Goal: Information Seeking & Learning: Learn about a topic

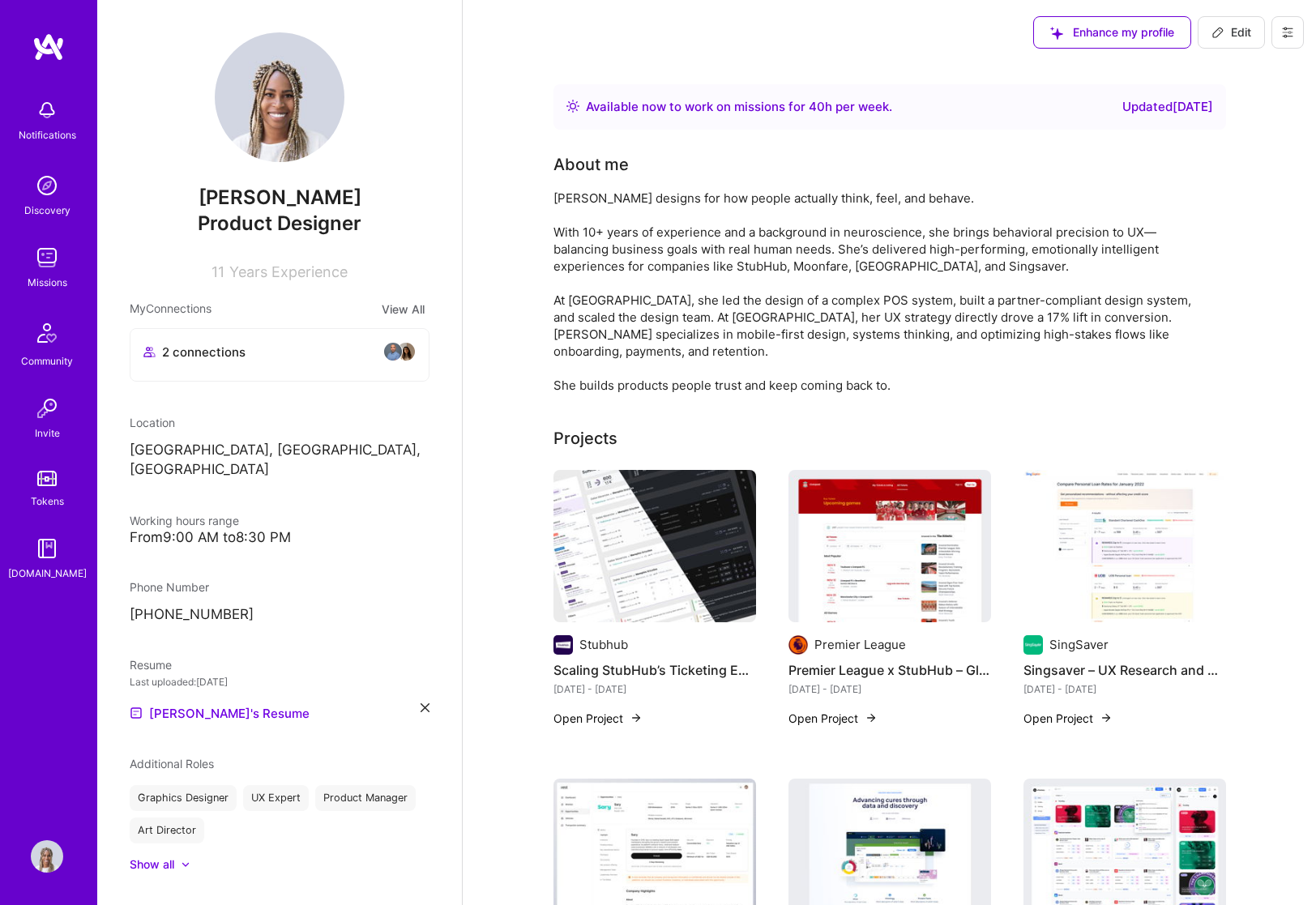
scroll to position [367, 0]
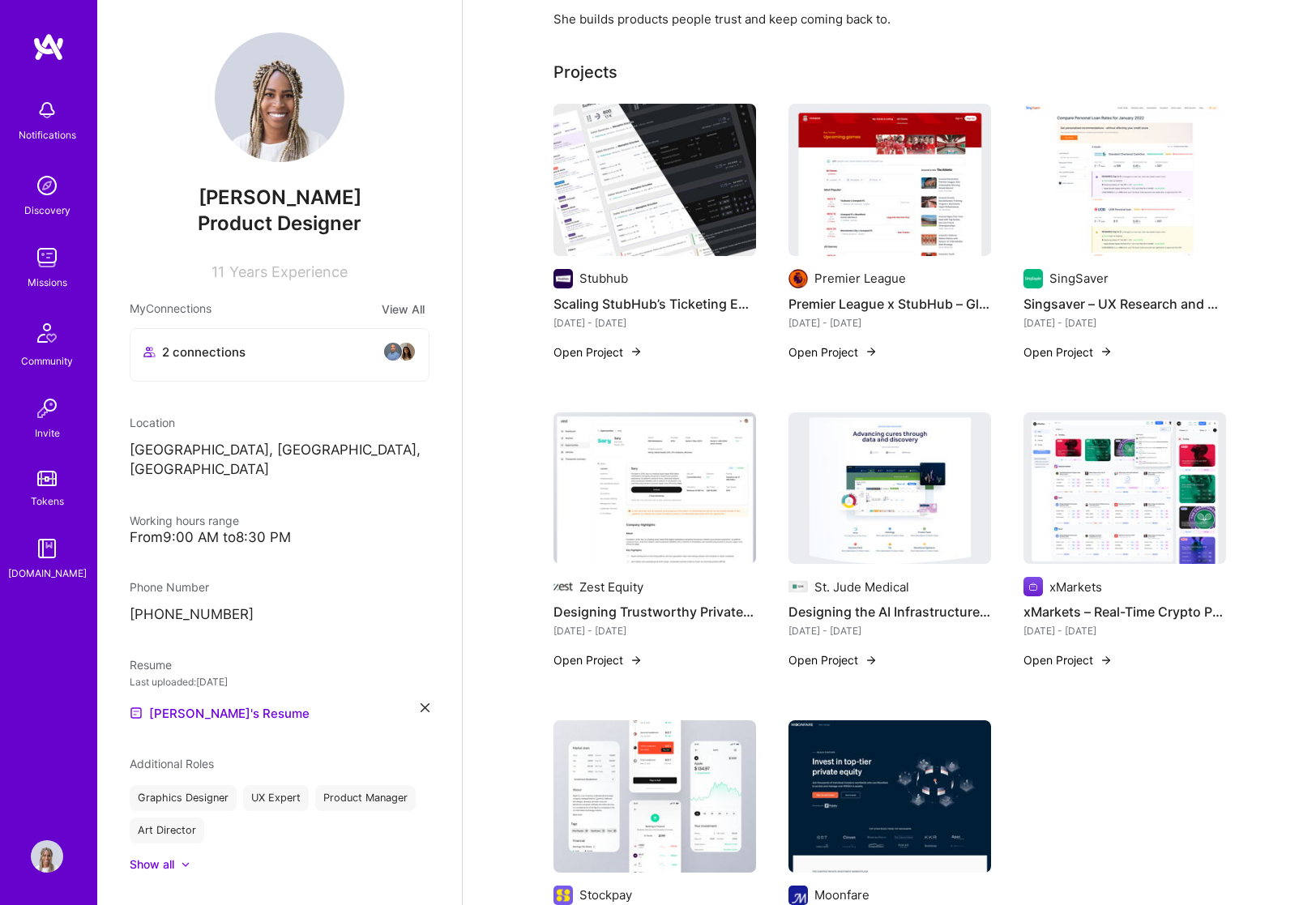
click at [893, 474] on img at bounding box center [890, 488] width 203 height 152
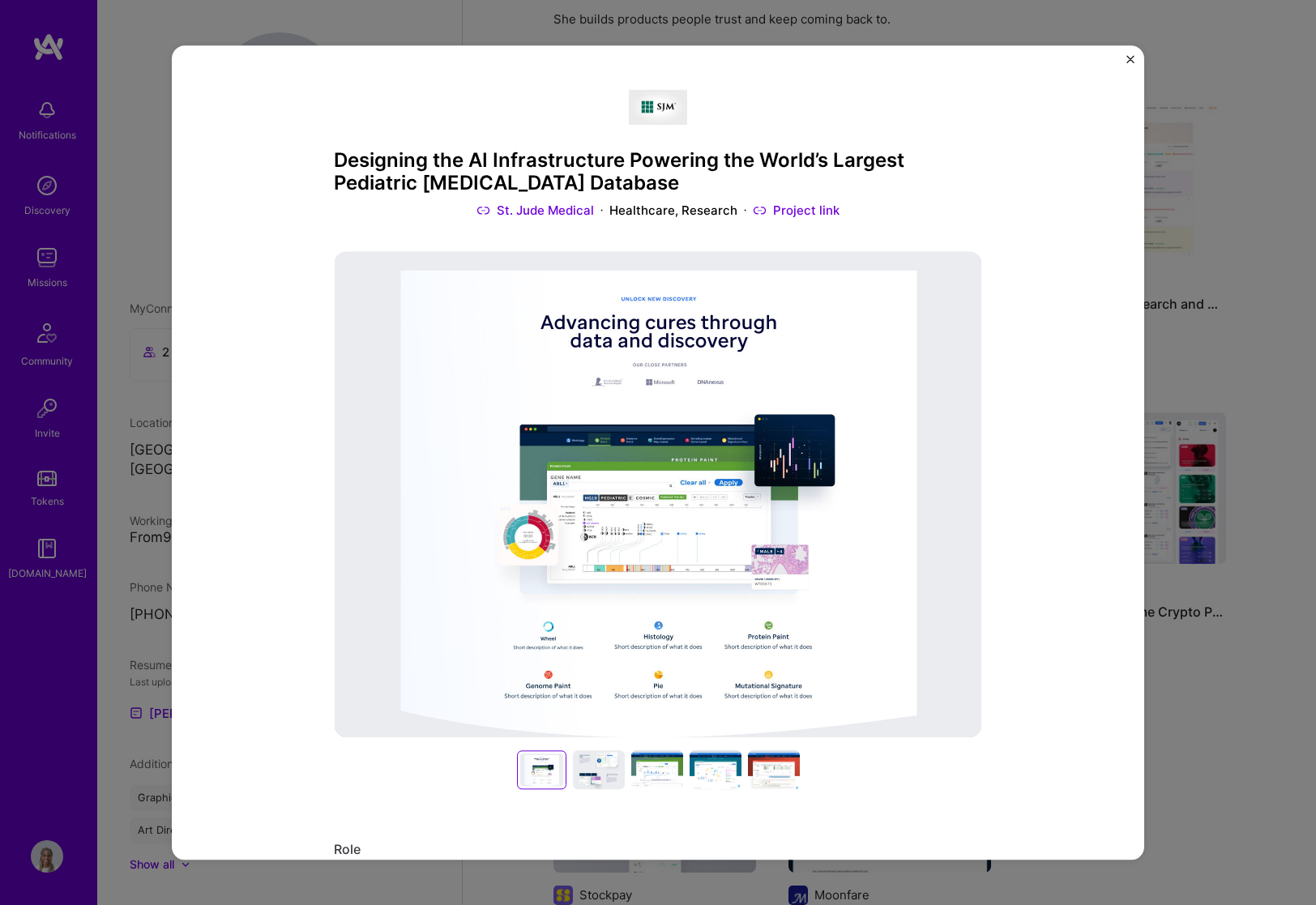
click at [591, 182] on h3 "Designing the AI Infrastructure Powering the World’s Largest Pediatric [MEDICAL…" at bounding box center [658, 172] width 648 height 47
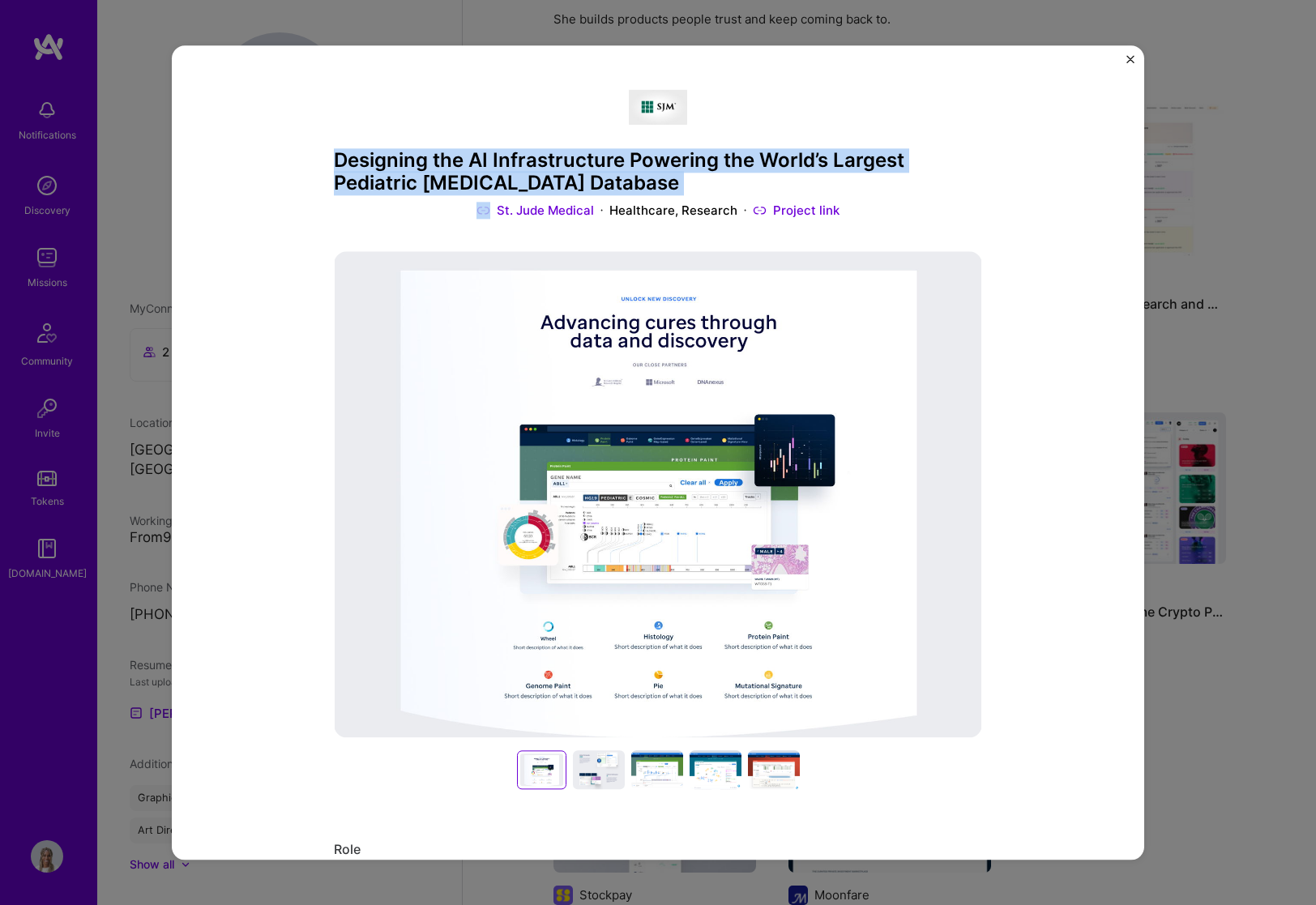
copy h3 "Designing the AI Infrastructure Powering the World’s Largest Pediatric [MEDICAL…"
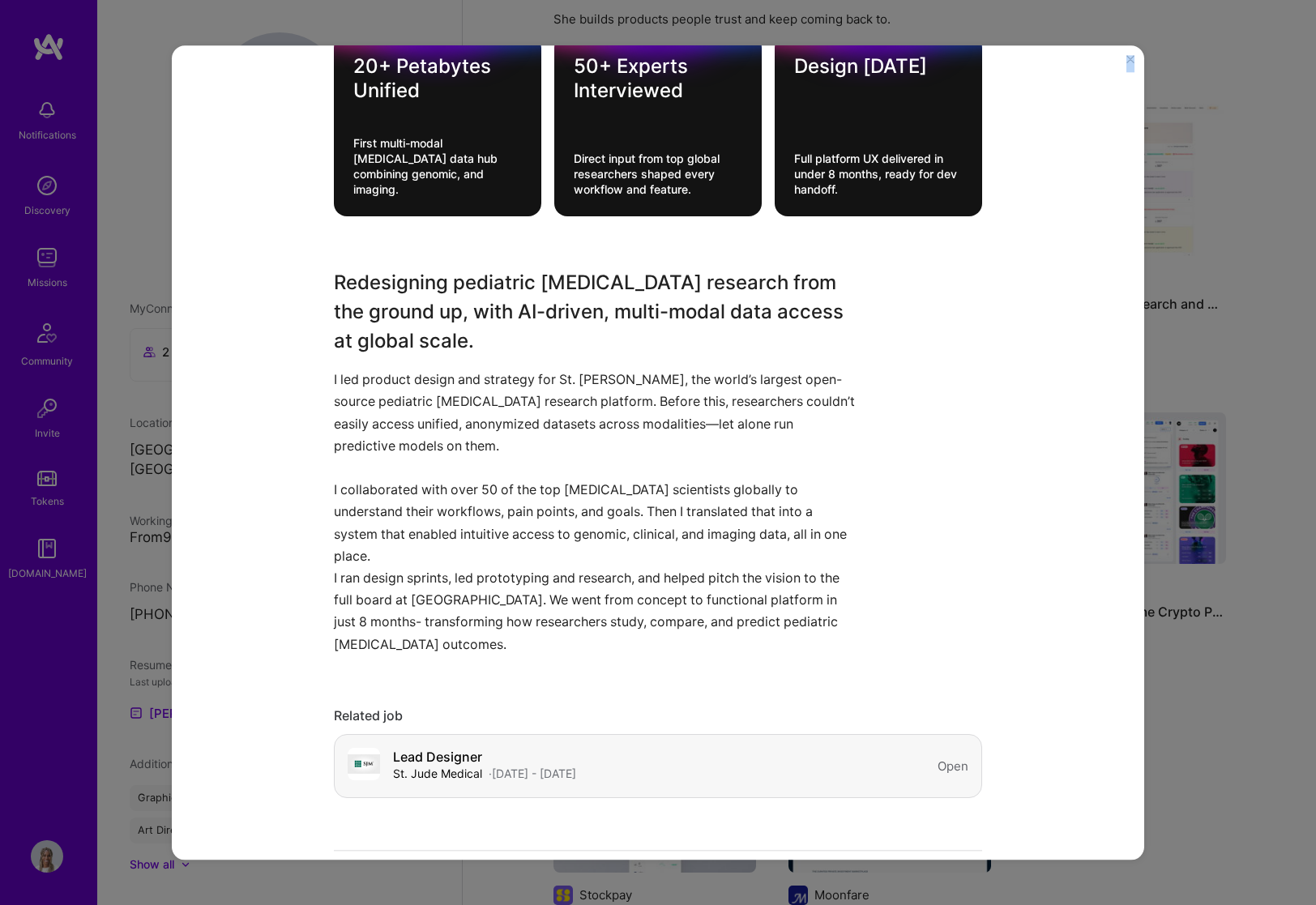
scroll to position [1332, 0]
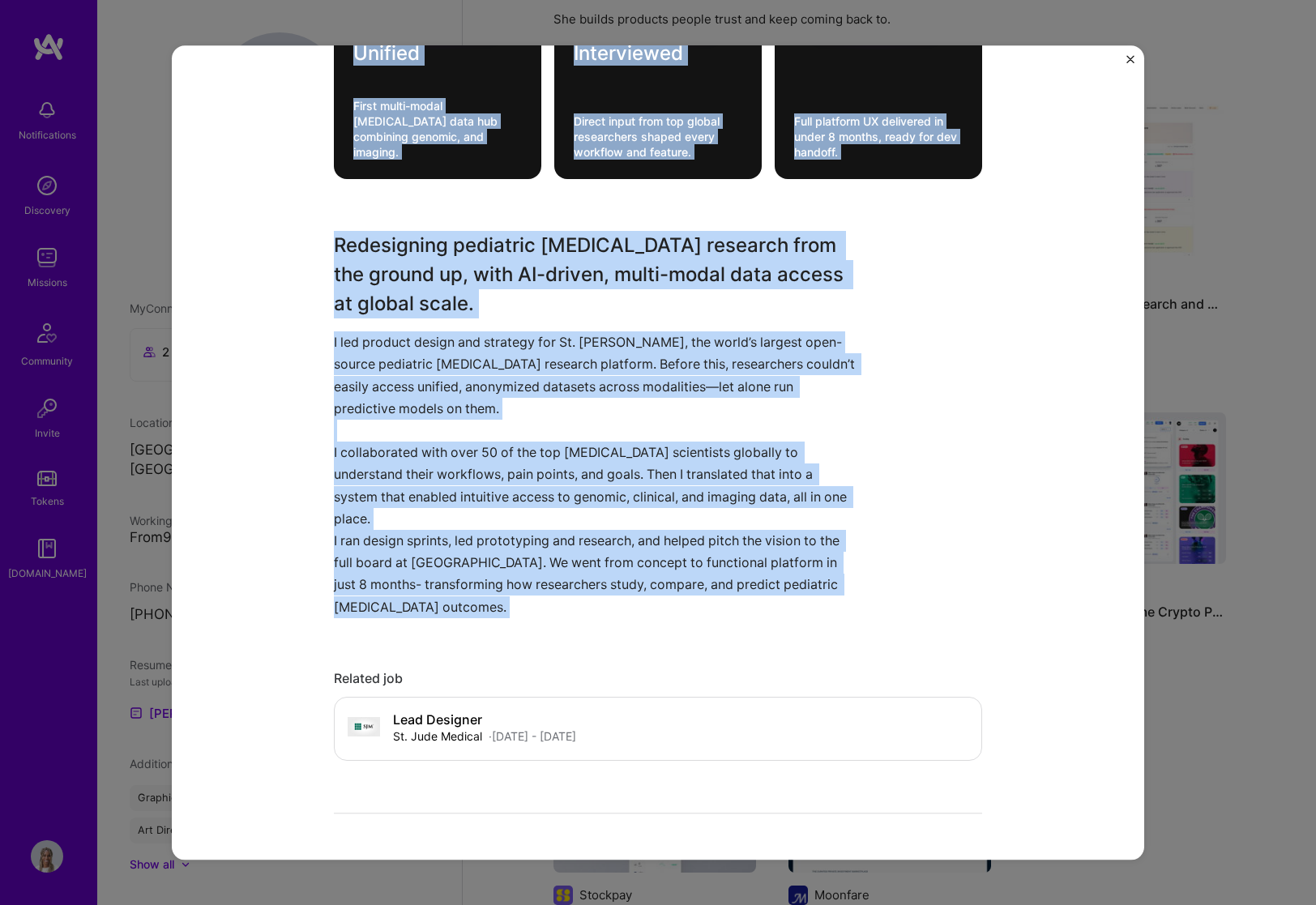
drag, startPoint x: 353, startPoint y: 270, endPoint x: 632, endPoint y: 591, distance: 425.3
click at [632, 591] on div "Designing the AI Infrastructure Powering the World’s Largest Pediatric [MEDICAL…" at bounding box center [658, 261] width 648 height 3031
copy div "41+ Loremipsu Dolorsi Ametc adipi-elits doeius temp inc utlaboree dolorem, ali …"
click at [654, 426] on p "I led product design and strategy for St. [PERSON_NAME], the world’s largest op…" at bounding box center [597, 386] width 526 height 110
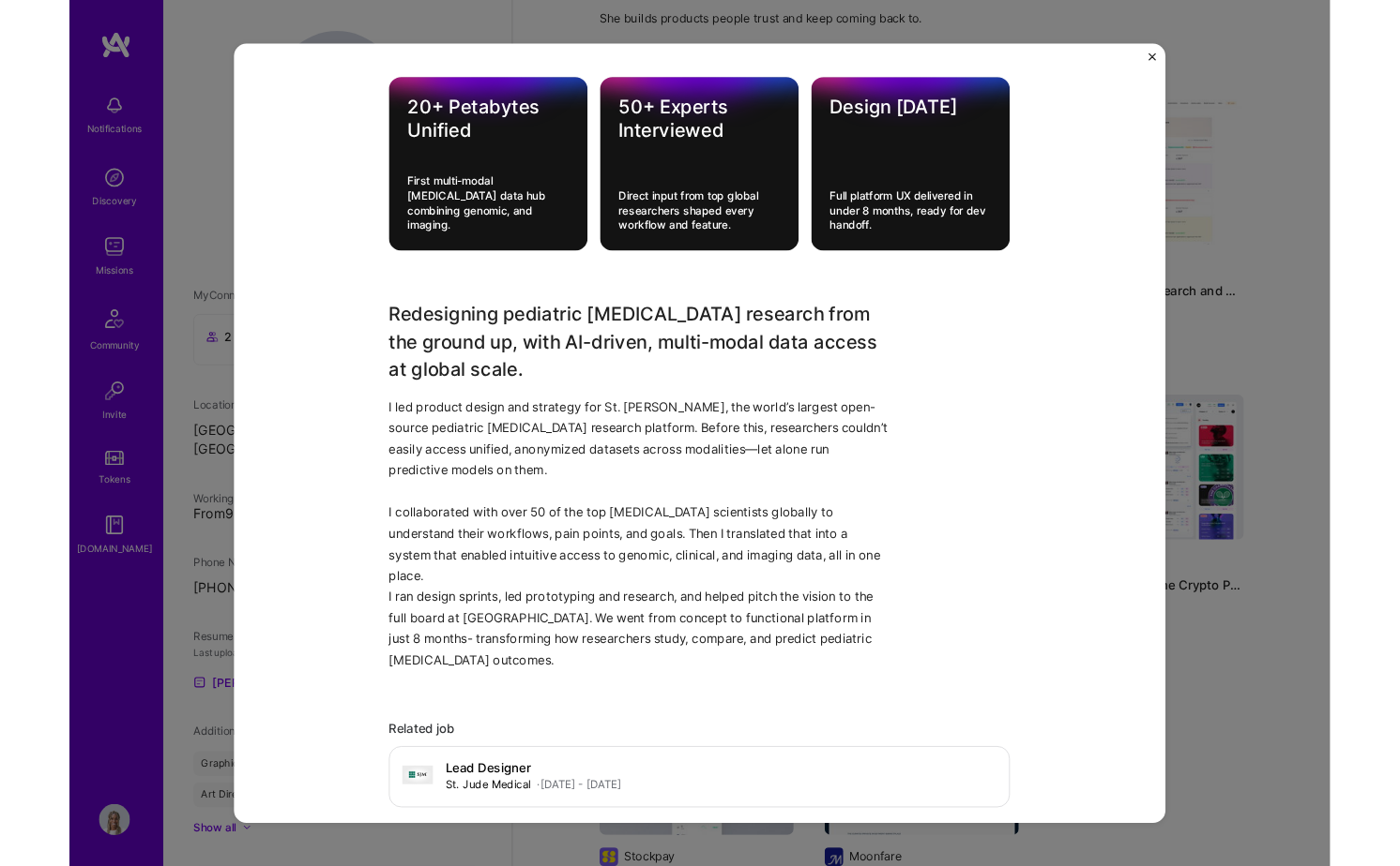
scroll to position [1440, 0]
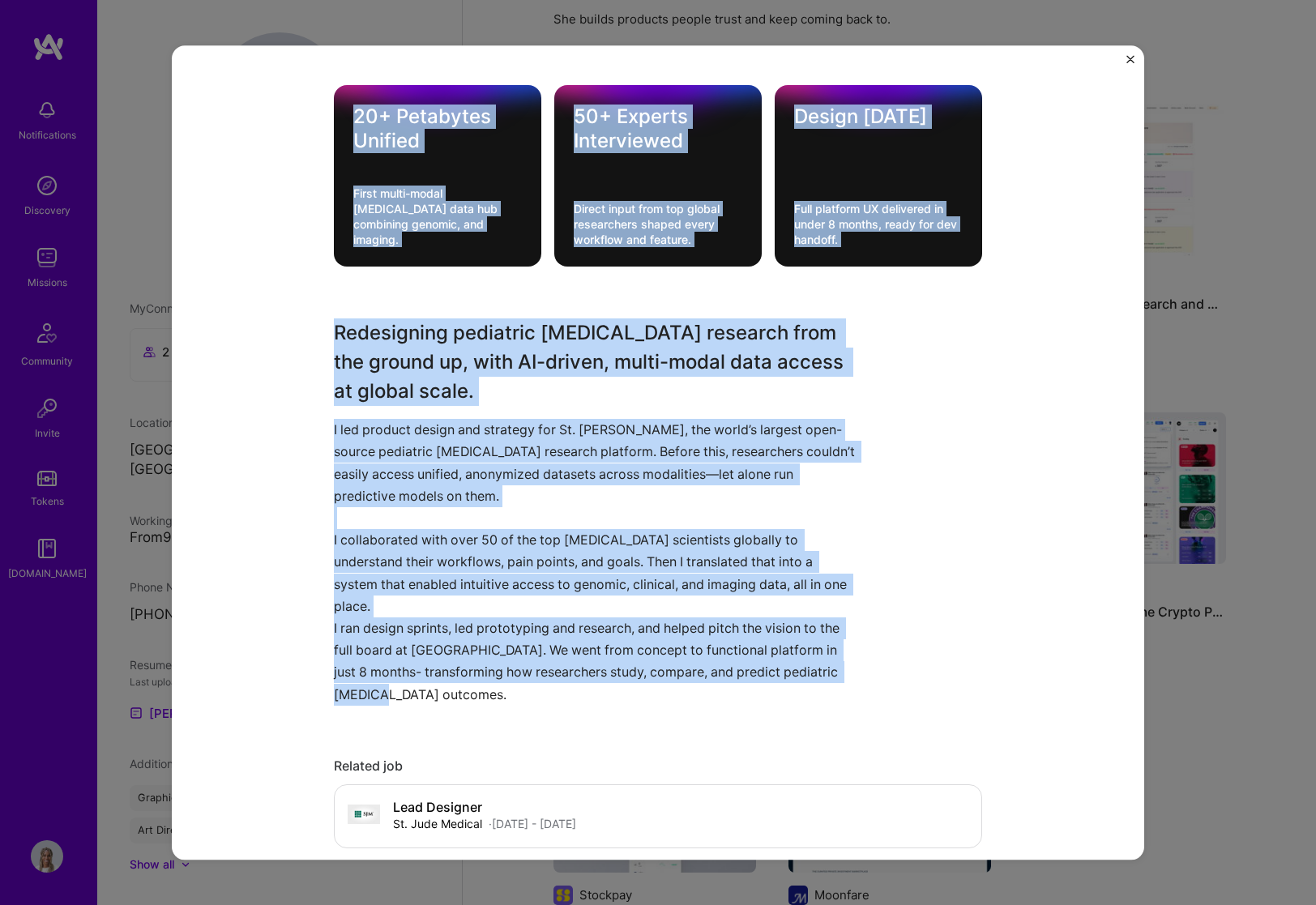
drag, startPoint x: 350, startPoint y: 104, endPoint x: 565, endPoint y: 656, distance: 592.4
click at [565, 656] on div "Designing the AI Infrastructure Powering the World’s Largest Pediatric [MEDICAL…" at bounding box center [658, 348] width 648 height 3031
copy div "41+ Loremipsu Dolorsi Ametc adipi-elits doeius temp inc utlaboree dolorem, ali …"
